Goal: Task Accomplishment & Management: Complete application form

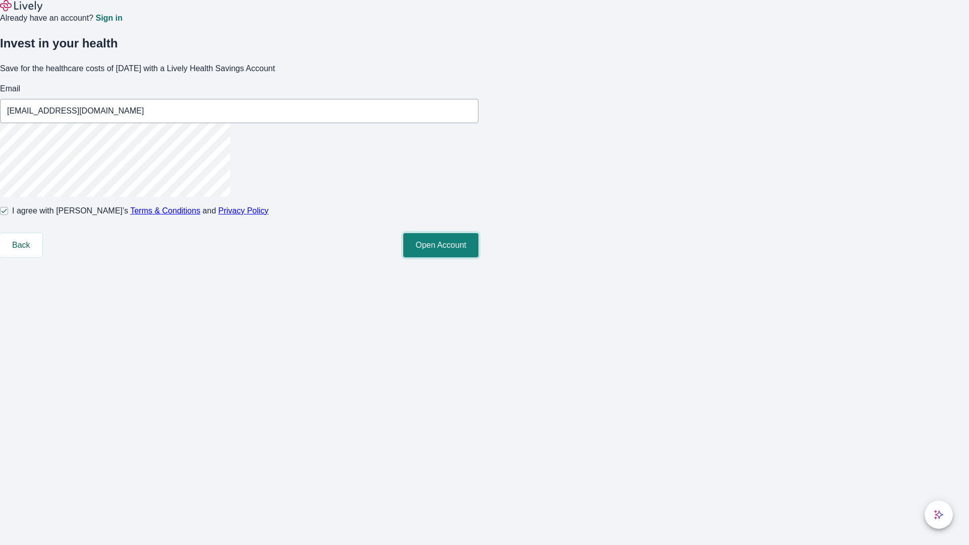
click at [478, 257] on button "Open Account" at bounding box center [440, 245] width 75 height 24
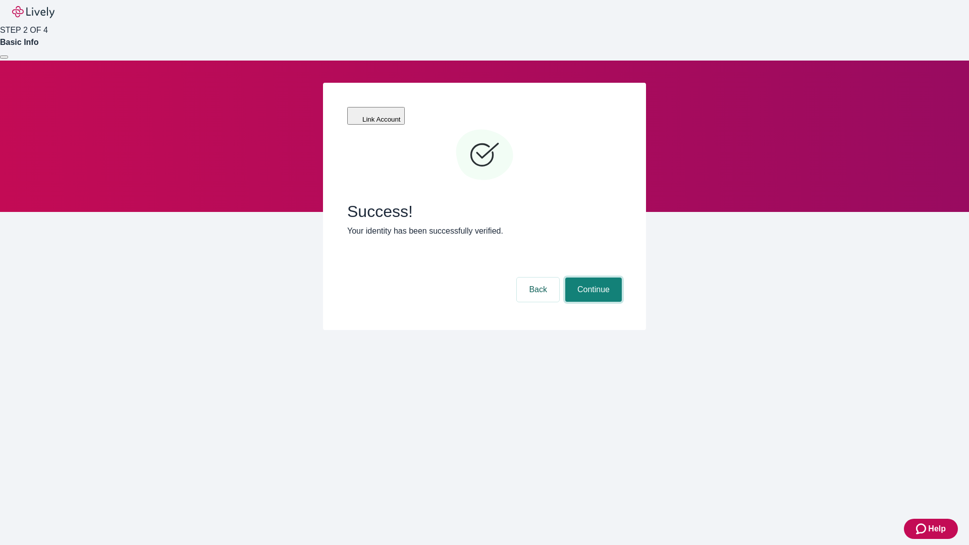
click at [592, 278] on button "Continue" at bounding box center [593, 290] width 57 height 24
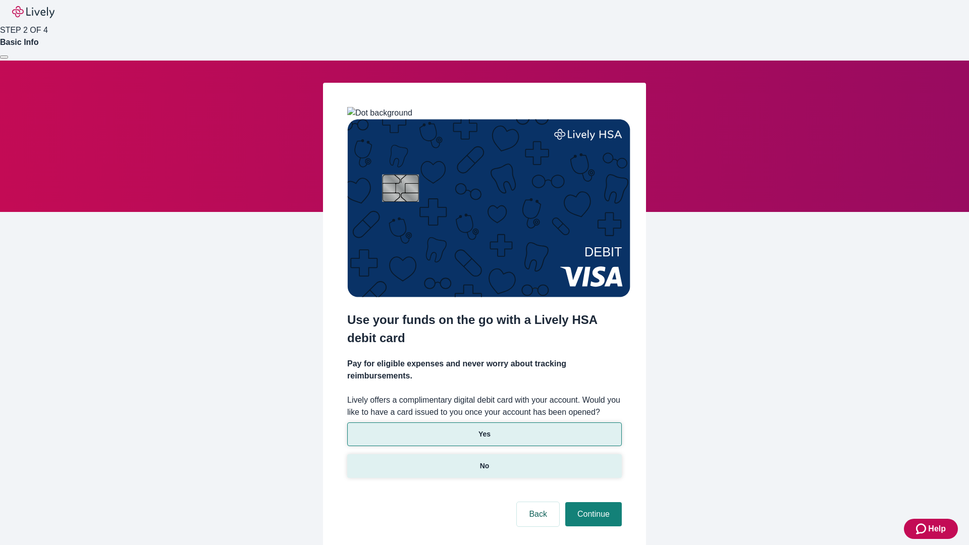
click at [484, 461] on p "No" at bounding box center [485, 466] width 10 height 11
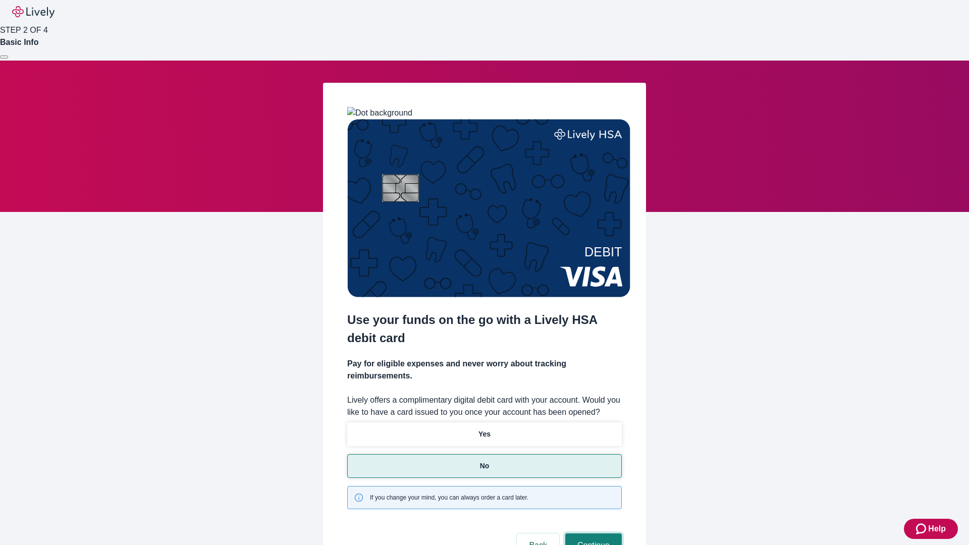
click at [592, 533] on button "Continue" at bounding box center [593, 545] width 57 height 24
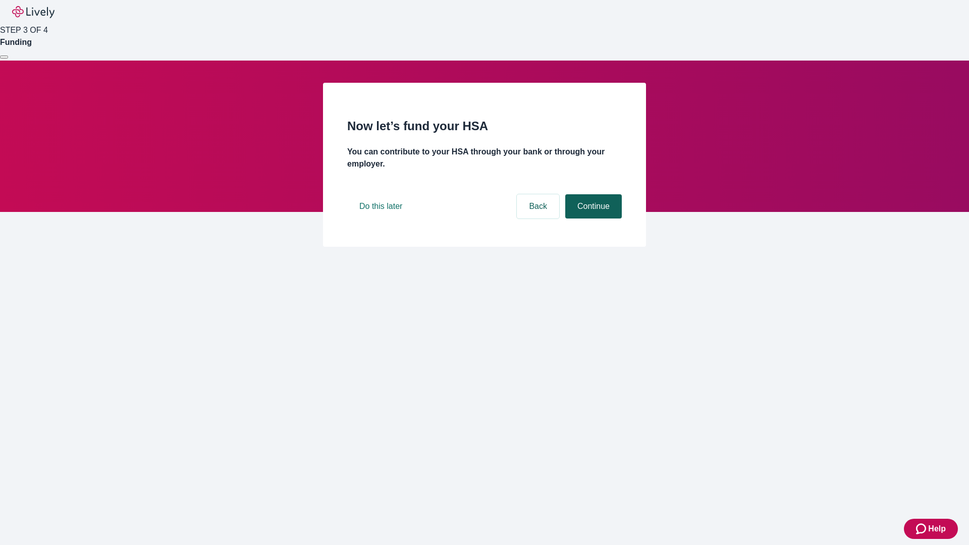
click at [592, 218] on button "Continue" at bounding box center [593, 206] width 57 height 24
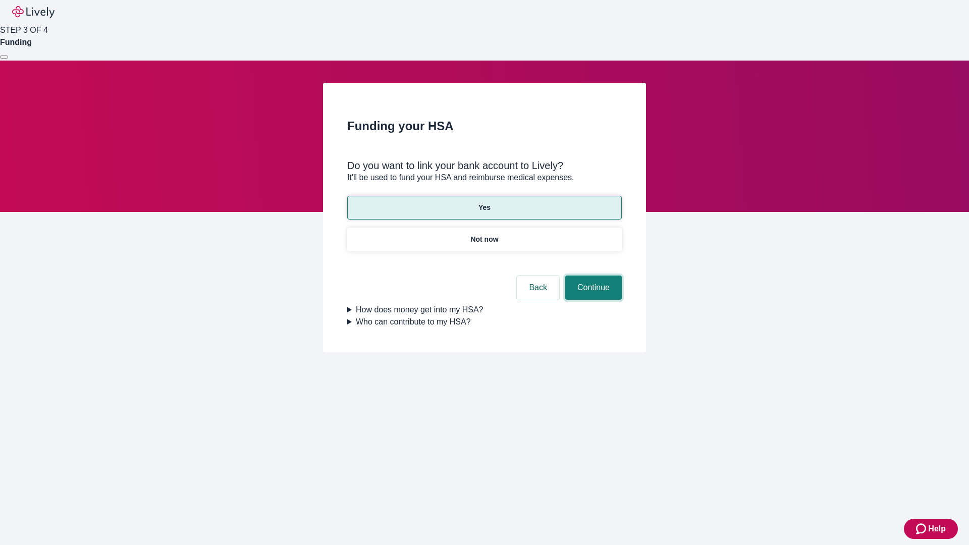
click at [592, 276] on button "Continue" at bounding box center [593, 288] width 57 height 24
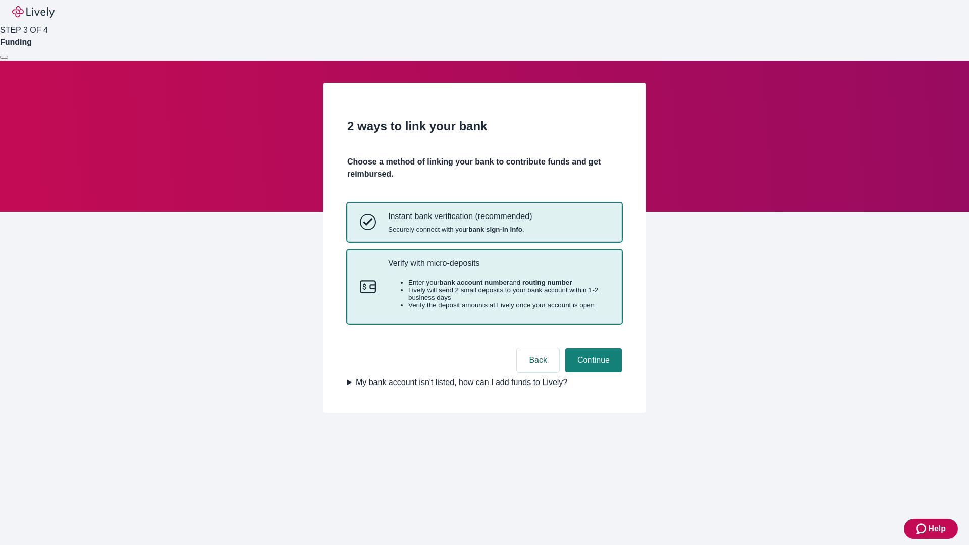
click at [498, 268] on p "Verify with micro-deposits" at bounding box center [498, 263] width 221 height 10
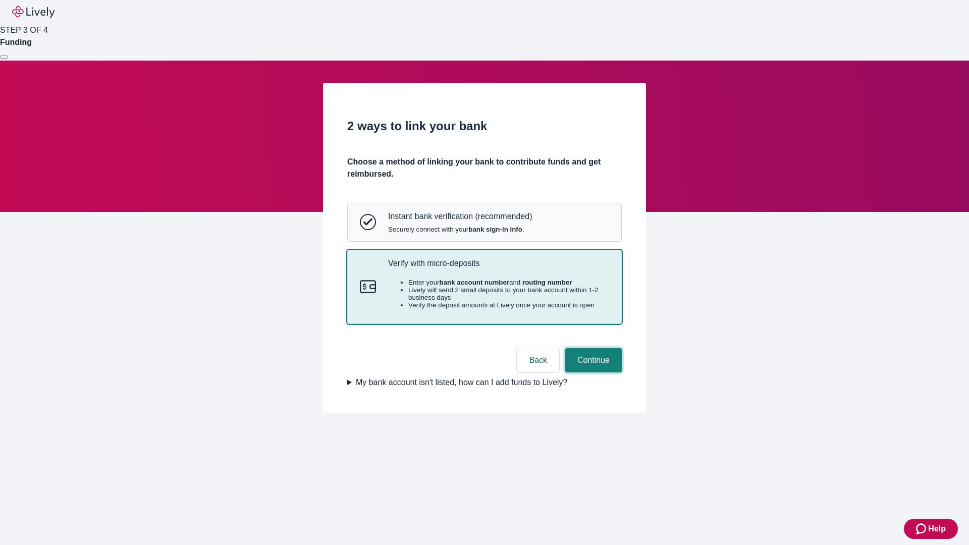
click at [592, 372] on button "Continue" at bounding box center [593, 360] width 57 height 24
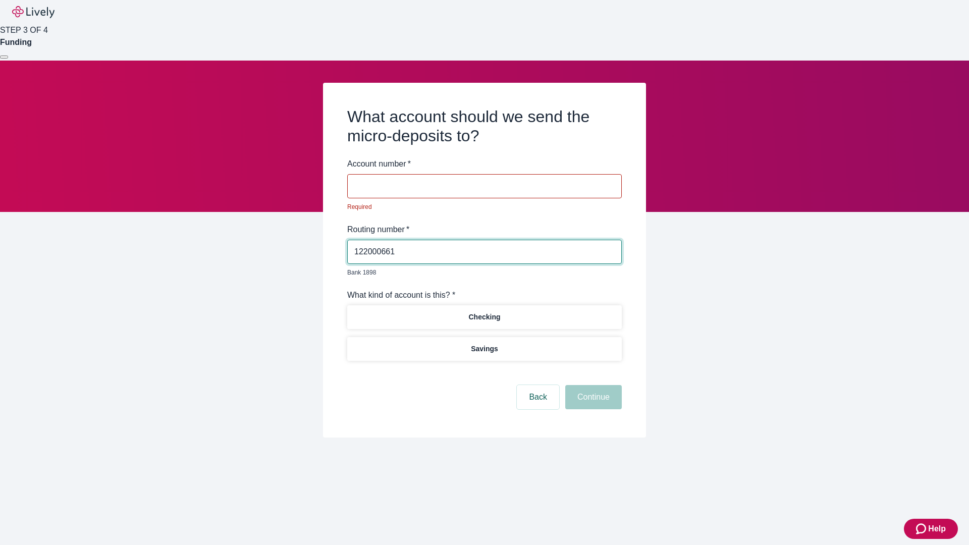
type input "122000661"
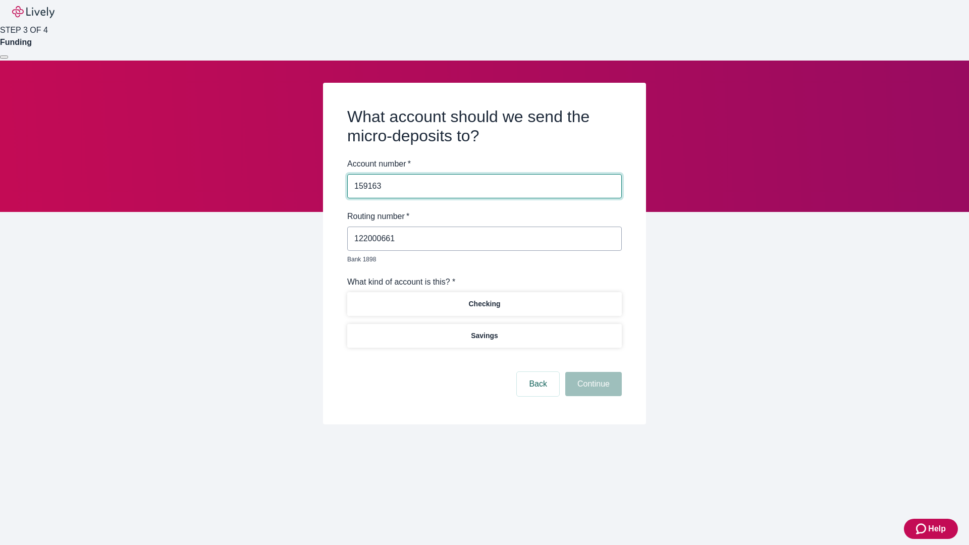
type input "159163"
click at [484, 299] on p "Checking" at bounding box center [484, 304] width 32 height 11
click at [592, 372] on button "Continue" at bounding box center [593, 384] width 57 height 24
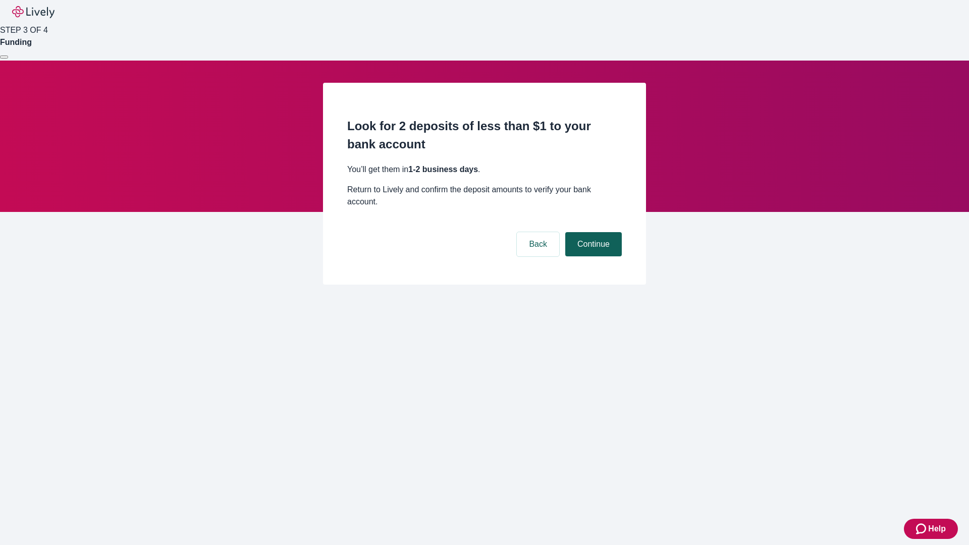
click at [592, 232] on button "Continue" at bounding box center [593, 244] width 57 height 24
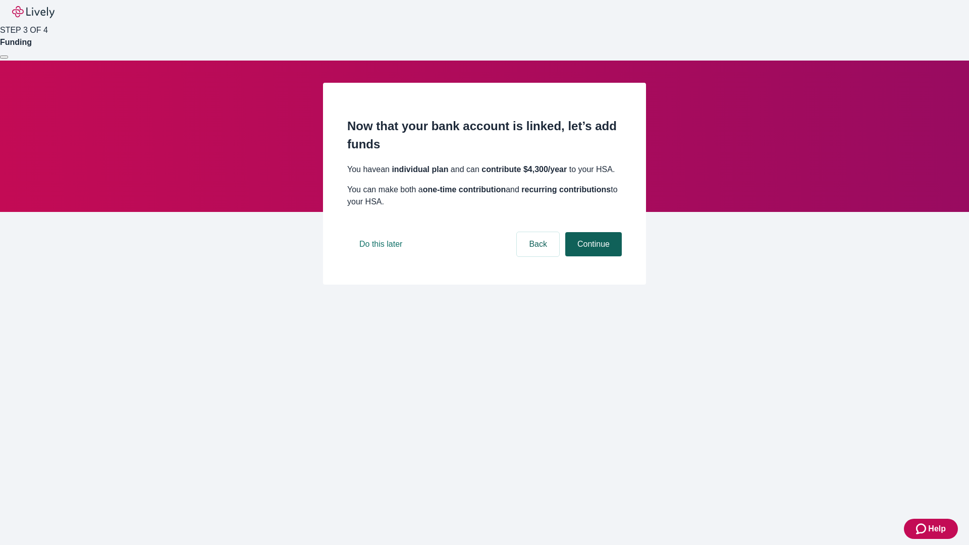
click at [592, 256] on button "Continue" at bounding box center [593, 244] width 57 height 24
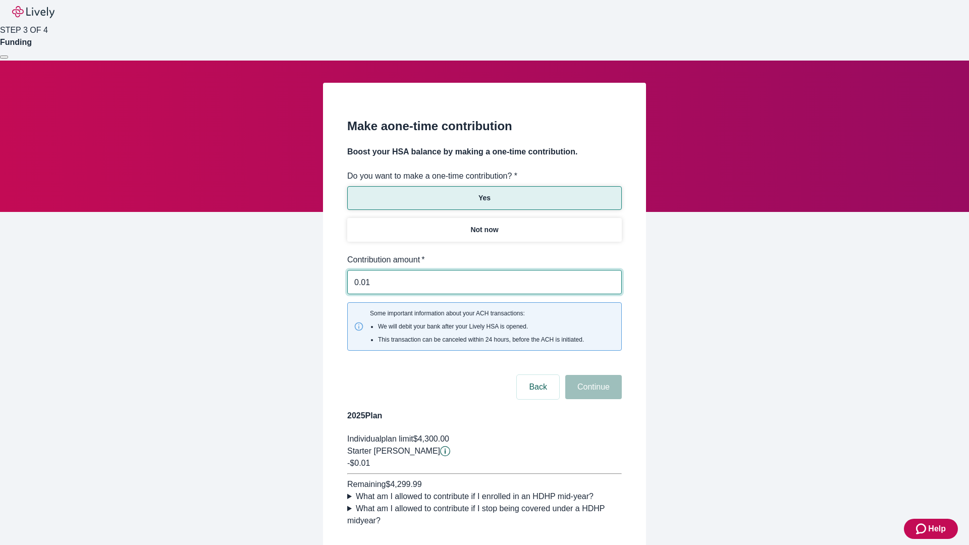
type input "0.01"
click at [592, 375] on button "Continue" at bounding box center [593, 387] width 57 height 24
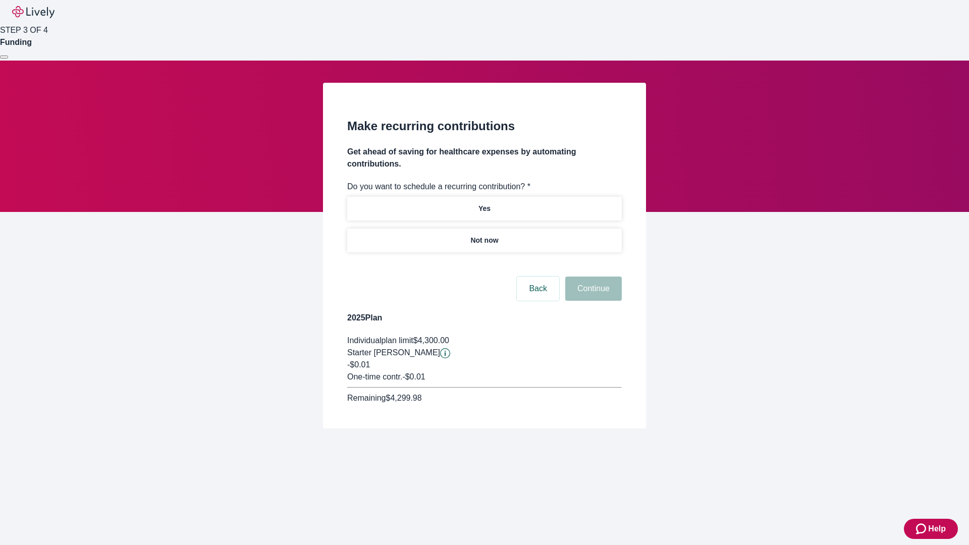
click at [484, 235] on p "Not now" at bounding box center [484, 240] width 28 height 11
click at [592, 277] on button "Continue" at bounding box center [593, 289] width 57 height 24
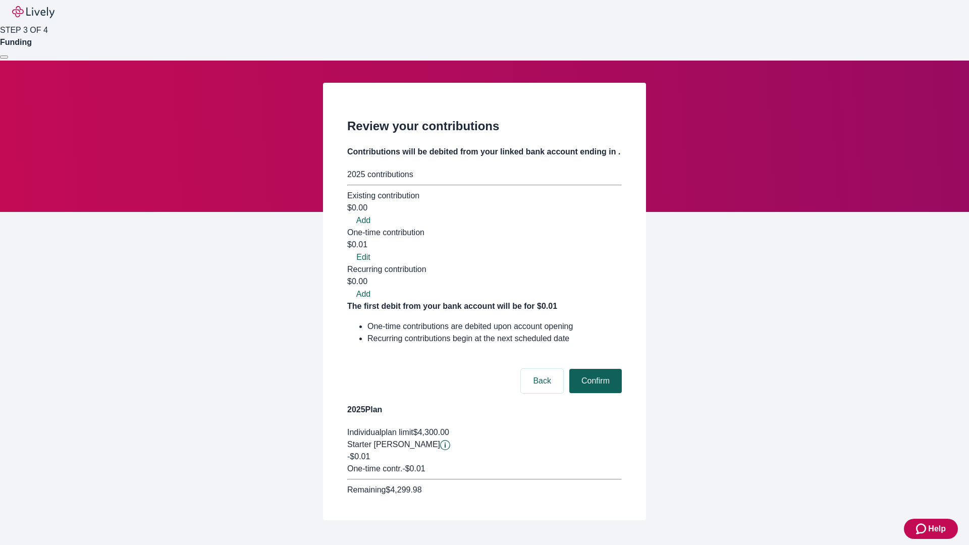
click at [594, 369] on button "Confirm" at bounding box center [595, 381] width 52 height 24
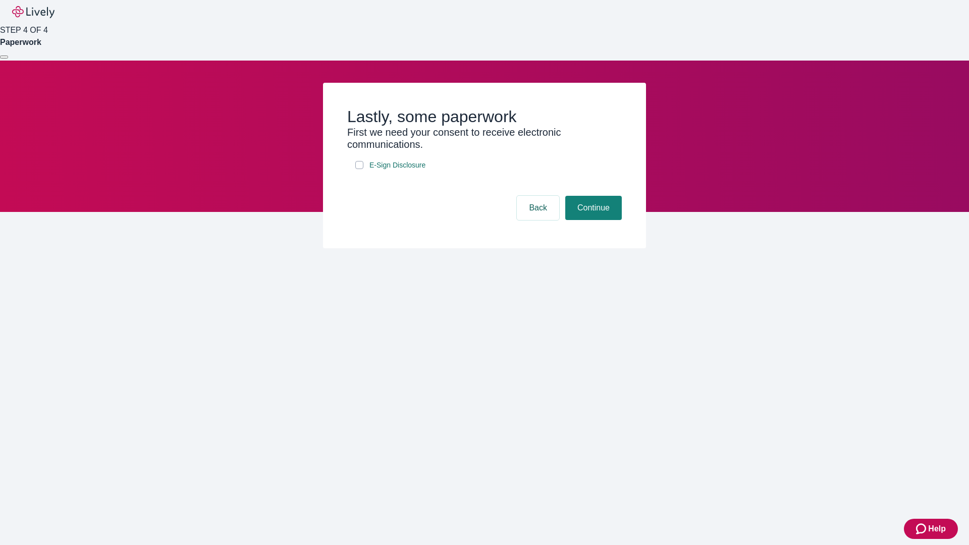
click at [359, 169] on input "E-Sign Disclosure" at bounding box center [359, 165] width 8 height 8
checkbox input "true"
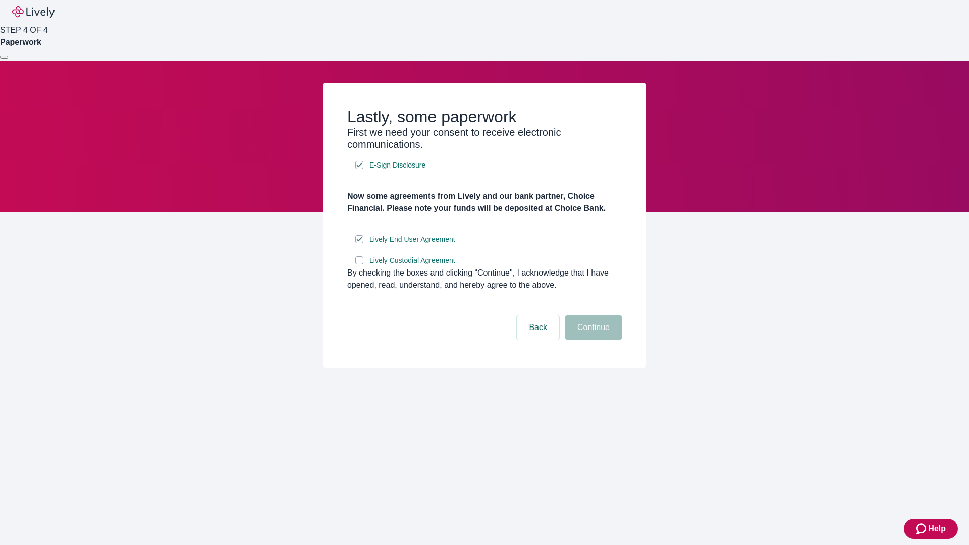
click at [359, 264] on input "Lively Custodial Agreement" at bounding box center [359, 260] width 8 height 8
checkbox input "true"
click at [592, 340] on button "Continue" at bounding box center [593, 327] width 57 height 24
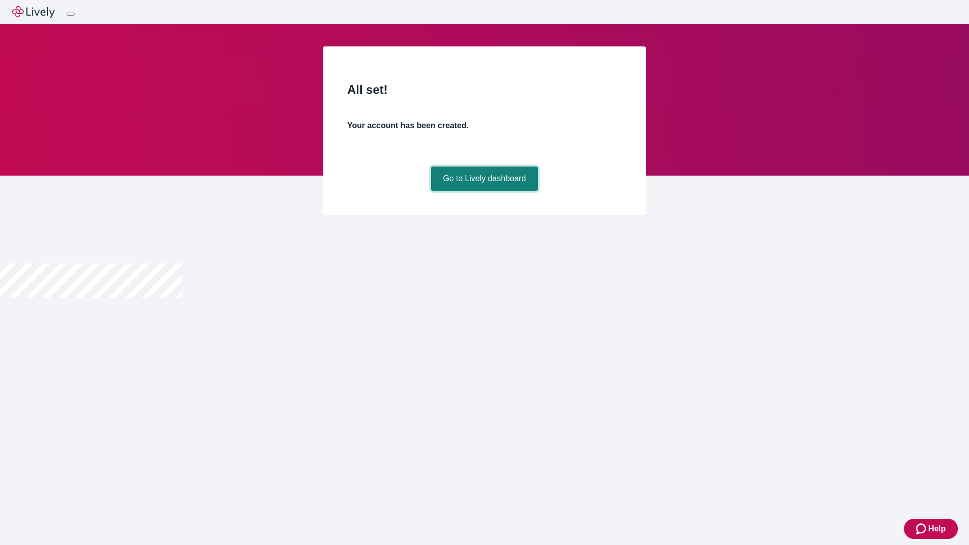
click at [484, 191] on link "Go to Lively dashboard" at bounding box center [484, 179] width 107 height 24
